Goal: Task Accomplishment & Management: Use online tool/utility

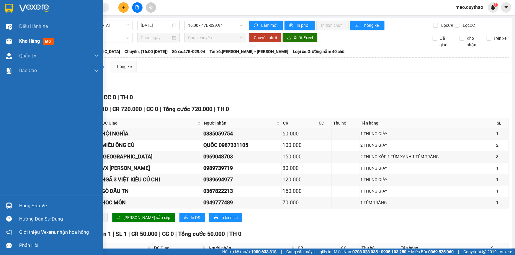
click at [13, 44] on div at bounding box center [9, 41] width 10 height 10
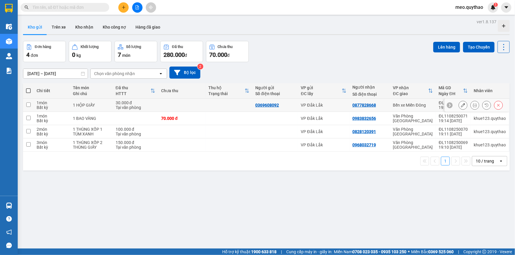
click at [403, 107] on div "Bến xe Miền Đông" at bounding box center [413, 105] width 40 height 5
checkbox input "true"
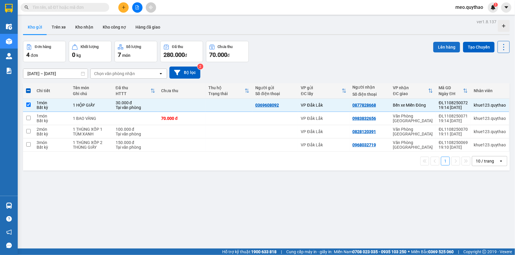
click at [442, 45] on button "Lên hàng" at bounding box center [446, 47] width 27 height 11
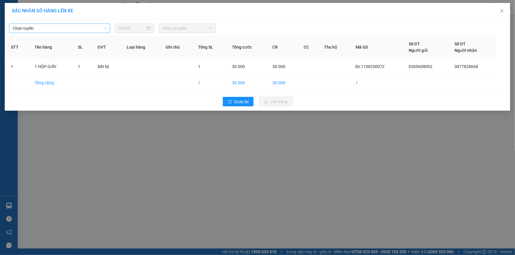
drag, startPoint x: 87, startPoint y: 20, endPoint x: 89, endPoint y: 31, distance: 11.8
click at [87, 20] on div "Chọn tuyến [DATE] Chọn chuyến STT Tên hàng SL ĐVT Loại hàng Ghi chú Tổng SL Tổn…" at bounding box center [257, 65] width 505 height 92
click at [90, 32] on span "Chọn tuyến" at bounding box center [60, 28] width 94 height 9
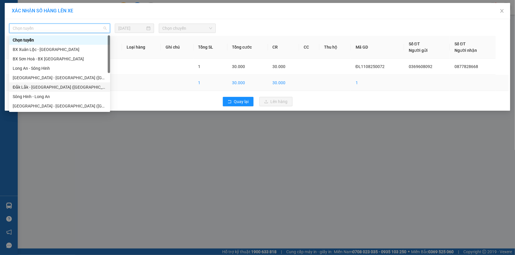
click at [79, 88] on div "Đắk Lắk - [GEOGRAPHIC_DATA] ([GEOGRAPHIC_DATA] mới)" at bounding box center [60, 87] width 94 height 6
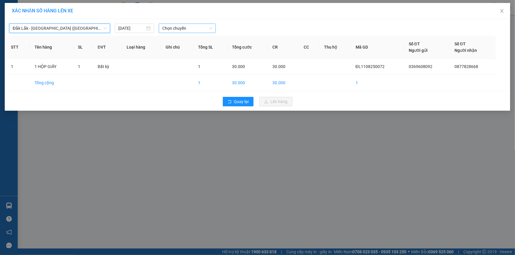
click at [183, 29] on span "Chọn chuyến" at bounding box center [187, 28] width 50 height 9
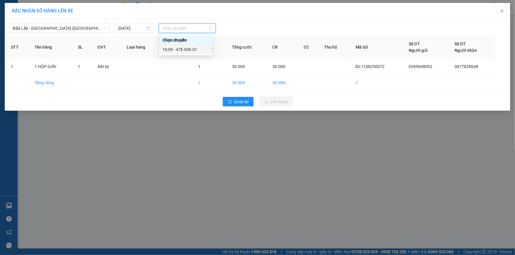
click at [183, 48] on div "16:00 - 47E-006.01" at bounding box center [186, 49] width 46 height 6
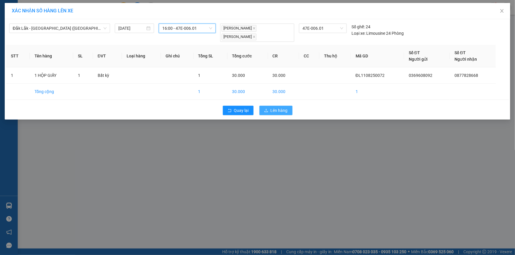
click at [263, 113] on button "Lên hàng" at bounding box center [275, 110] width 33 height 9
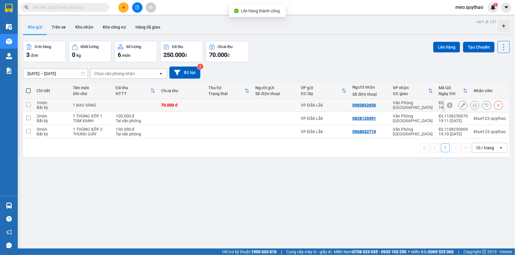
click at [391, 105] on td "Văn Phòng [GEOGRAPHIC_DATA]" at bounding box center [413, 105] width 46 height 13
checkbox input "true"
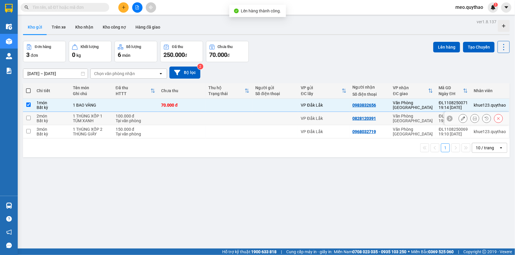
click at [392, 118] on td "Văn Phòng [GEOGRAPHIC_DATA]" at bounding box center [413, 118] width 46 height 13
checkbox input "true"
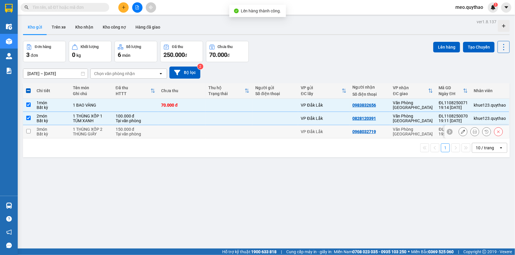
click at [391, 130] on td "Văn Phòng [GEOGRAPHIC_DATA]" at bounding box center [413, 131] width 46 height 13
checkbox input "true"
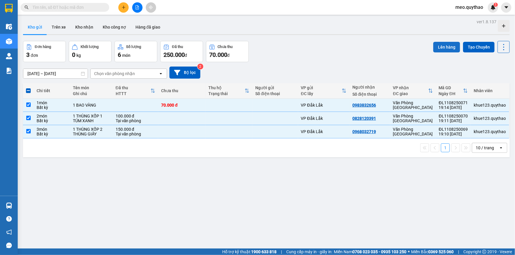
click at [440, 45] on button "Lên hàng" at bounding box center [446, 47] width 27 height 11
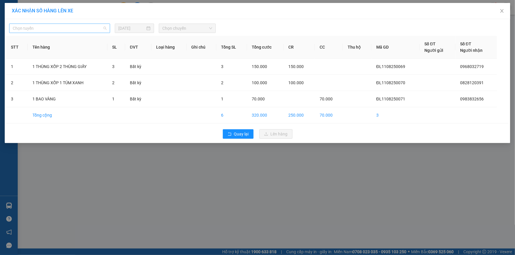
click at [60, 25] on span "Chọn tuyến" at bounding box center [60, 28] width 94 height 9
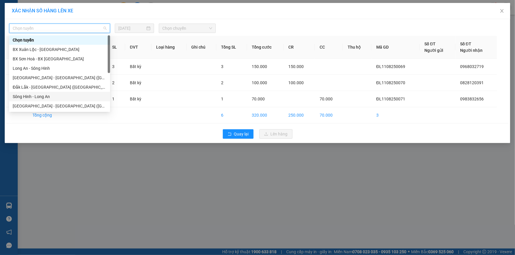
click at [52, 96] on div "Sông Hinh - Long An" at bounding box center [60, 97] width 94 height 6
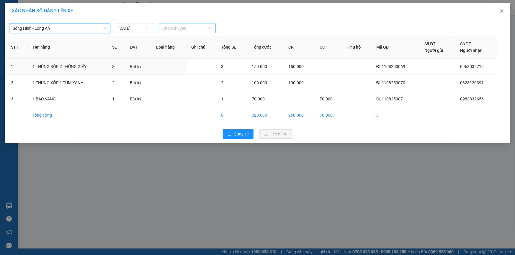
click at [202, 30] on span "Chọn chuyến" at bounding box center [187, 28] width 50 height 9
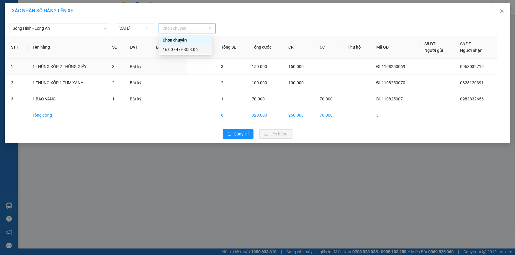
click at [195, 50] on div "16:00 - 47H-058.06" at bounding box center [186, 49] width 46 height 6
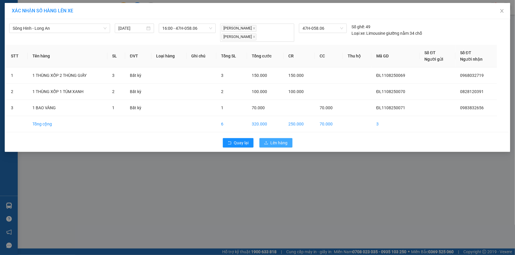
click at [266, 144] on icon "upload" at bounding box center [266, 142] width 4 height 3
